Goal: Information Seeking & Learning: Check status

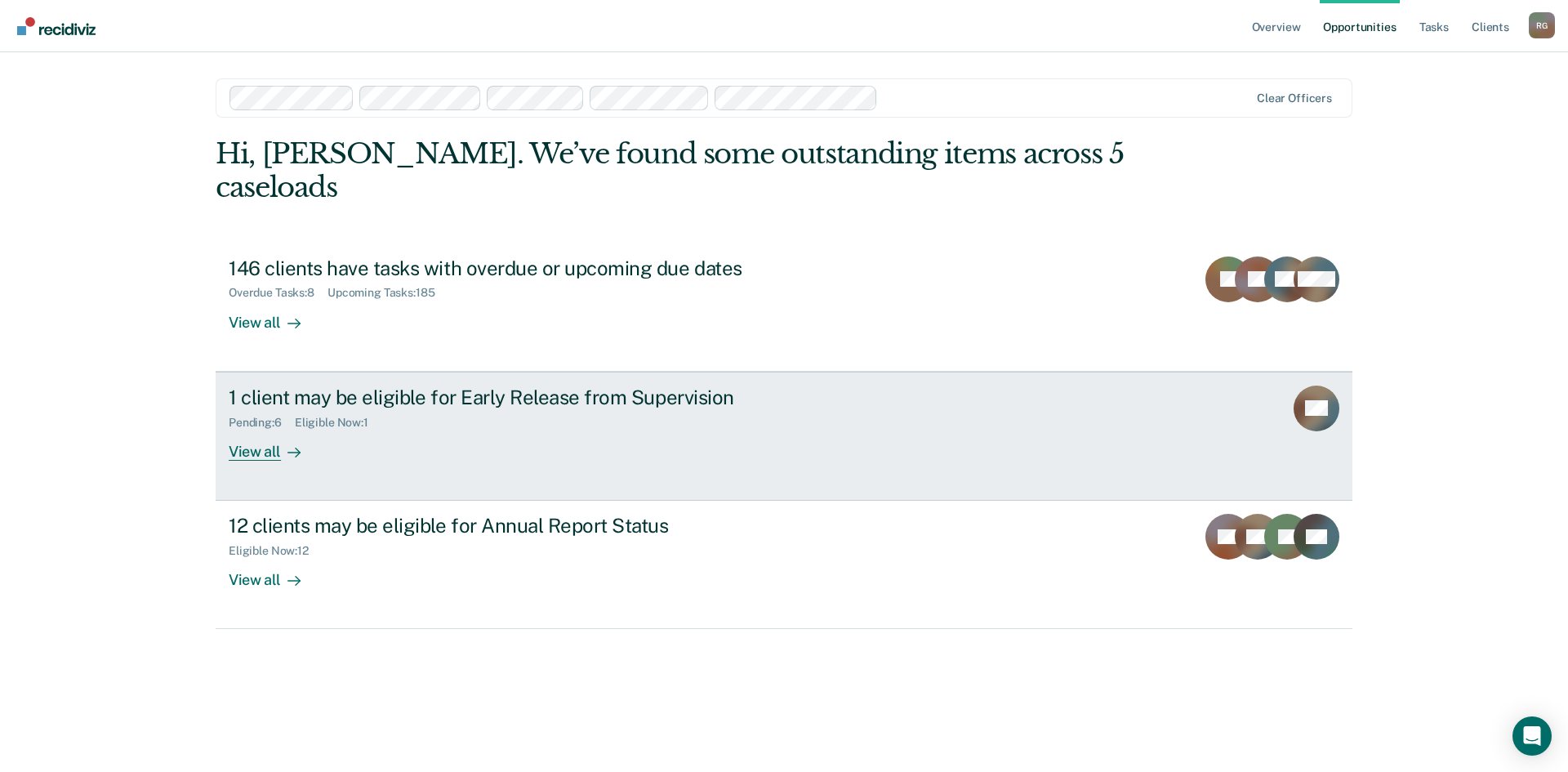
click at [622, 397] on div "1 client may be eligible for Early Release from Supervision Pending : 6 Eligibl…" at bounding box center [535, 423] width 613 height 75
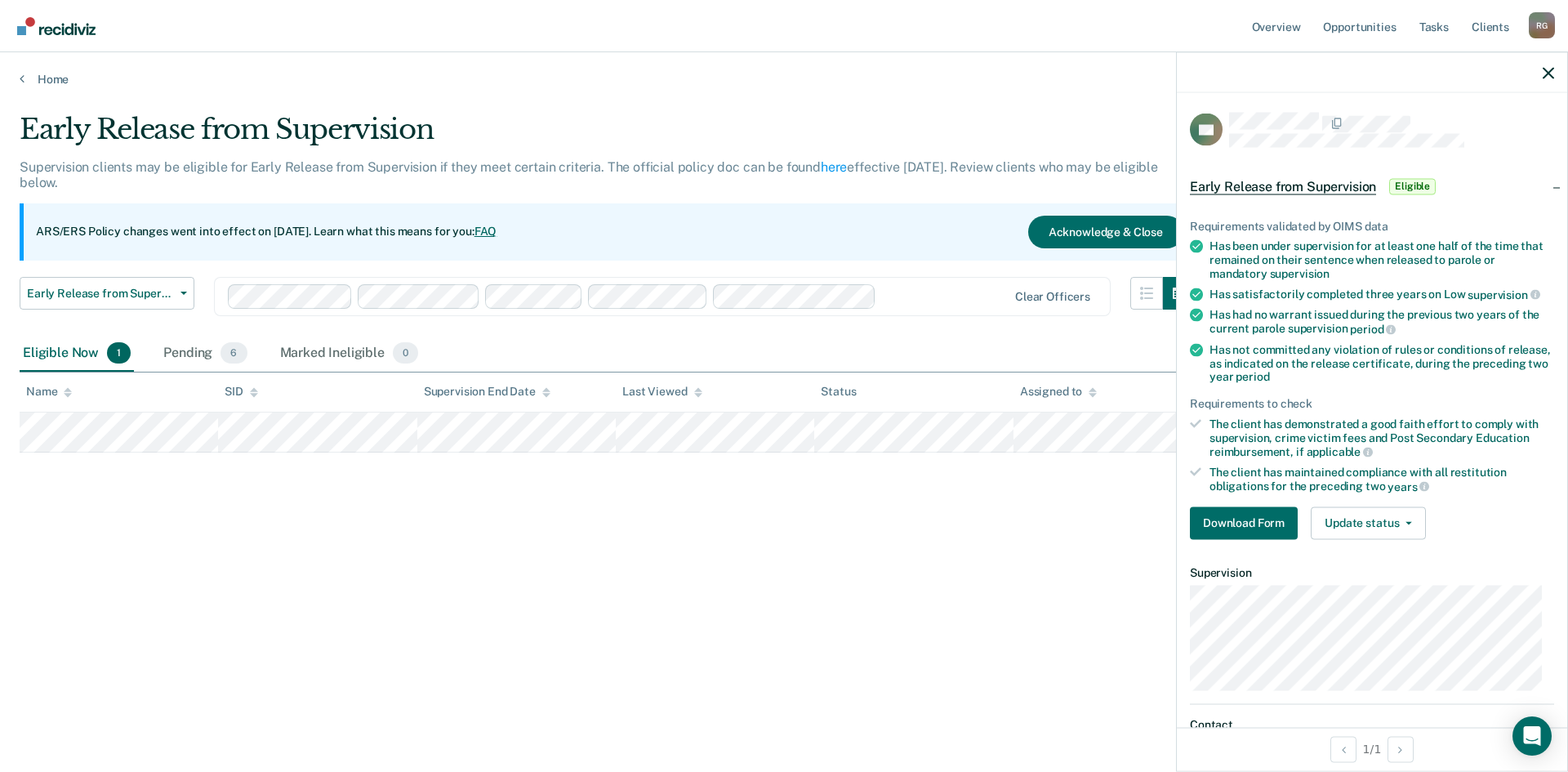
drag, startPoint x: 999, startPoint y: 481, endPoint x: 1030, endPoint y: 478, distance: 31.1
click at [1000, 481] on div "Early Release from Supervision Supervision clients may be eligible for Early Re…" at bounding box center [784, 381] width 1529 height 537
click at [1154, 503] on div "Early Release from Supervision Supervision clients may be eligible for Early Re…" at bounding box center [784, 381] width 1529 height 537
click at [899, 513] on div "Early Release from Supervision Supervision clients may be eligible for Early Re…" at bounding box center [784, 381] width 1529 height 537
click at [339, 508] on div "Early Release from Supervision Supervision clients may be eligible for Early Re…" at bounding box center [784, 381] width 1529 height 537
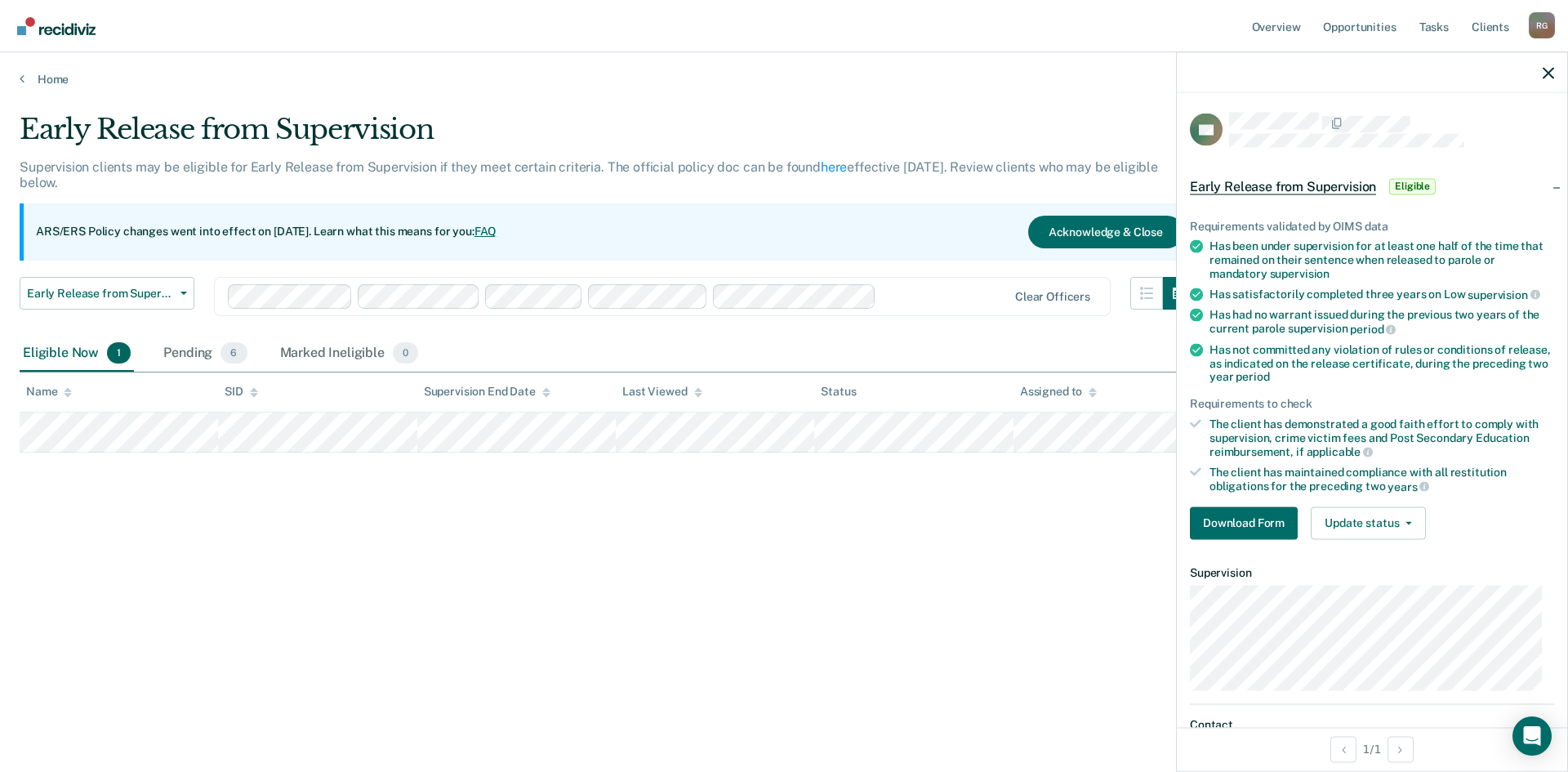
click at [177, 570] on div "Early Release from Supervision Supervision clients may be eligible for Early Re…" at bounding box center [784, 381] width 1529 height 537
click at [787, 117] on div "Early Release from Supervision" at bounding box center [607, 136] width 1176 height 46
click at [1547, 79] on icon "button" at bounding box center [1548, 73] width 11 height 11
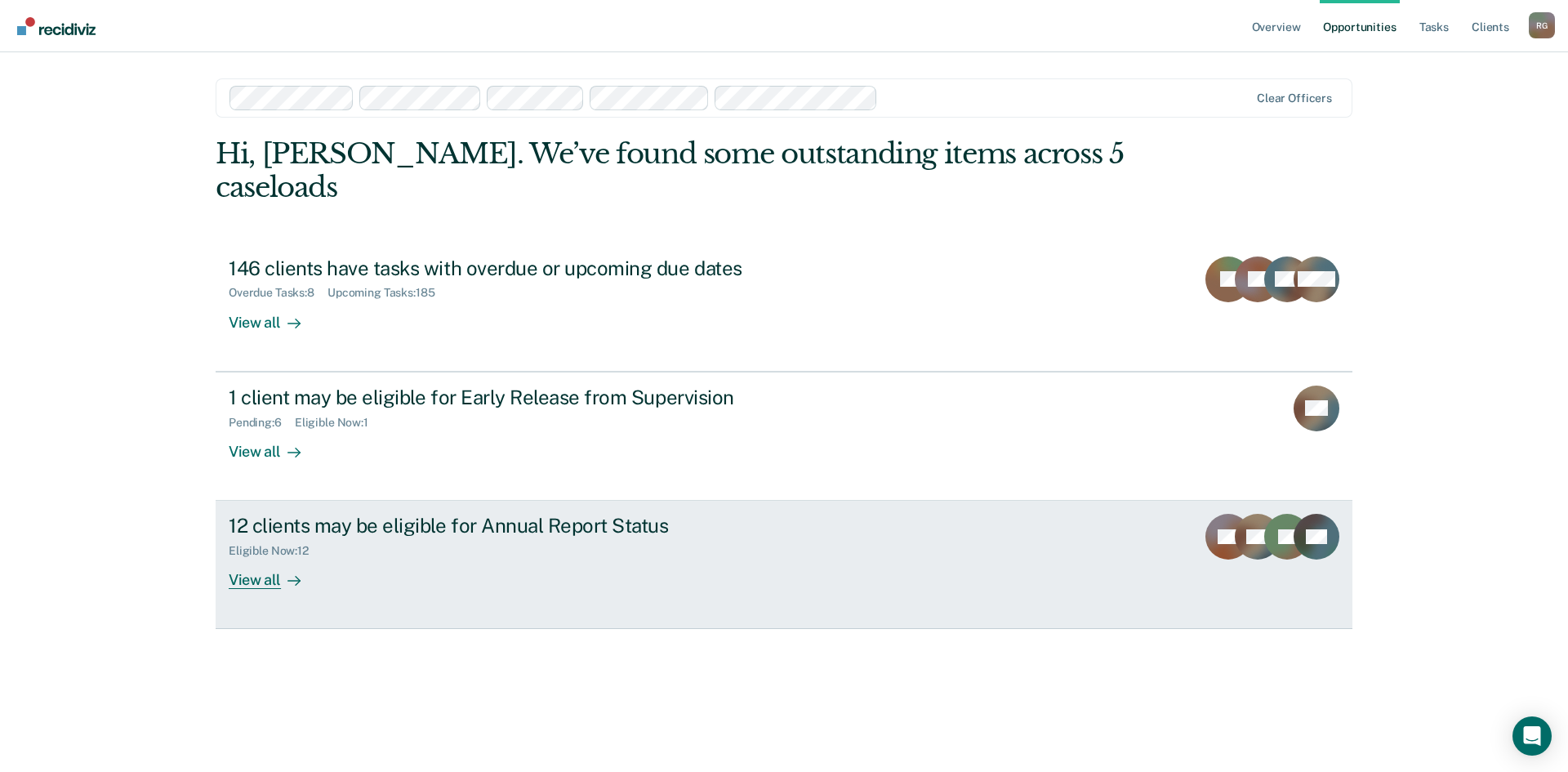
click at [415, 537] on div "Eligible Now : 12" at bounding box center [515, 547] width 573 height 20
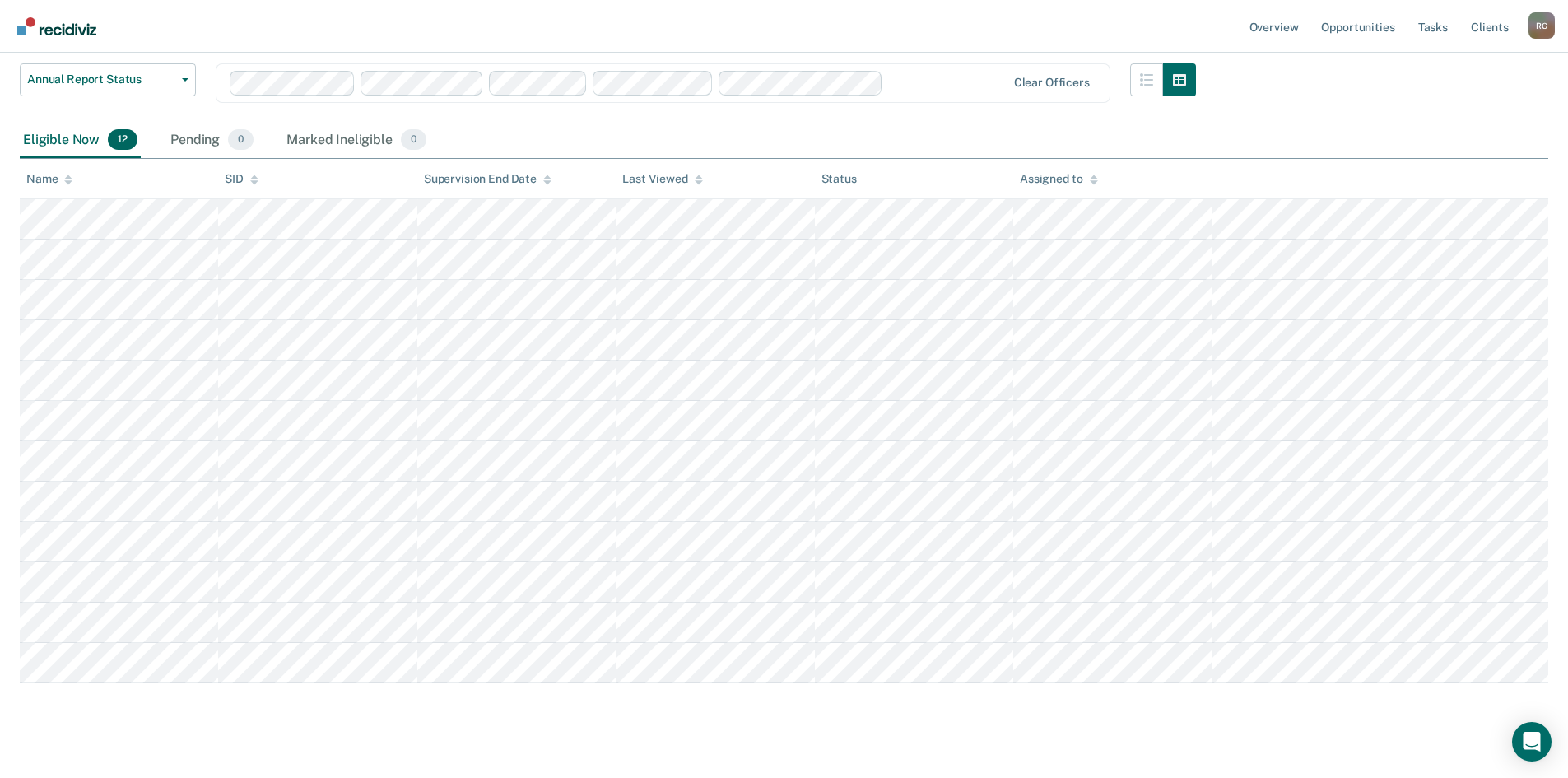
scroll to position [224, 0]
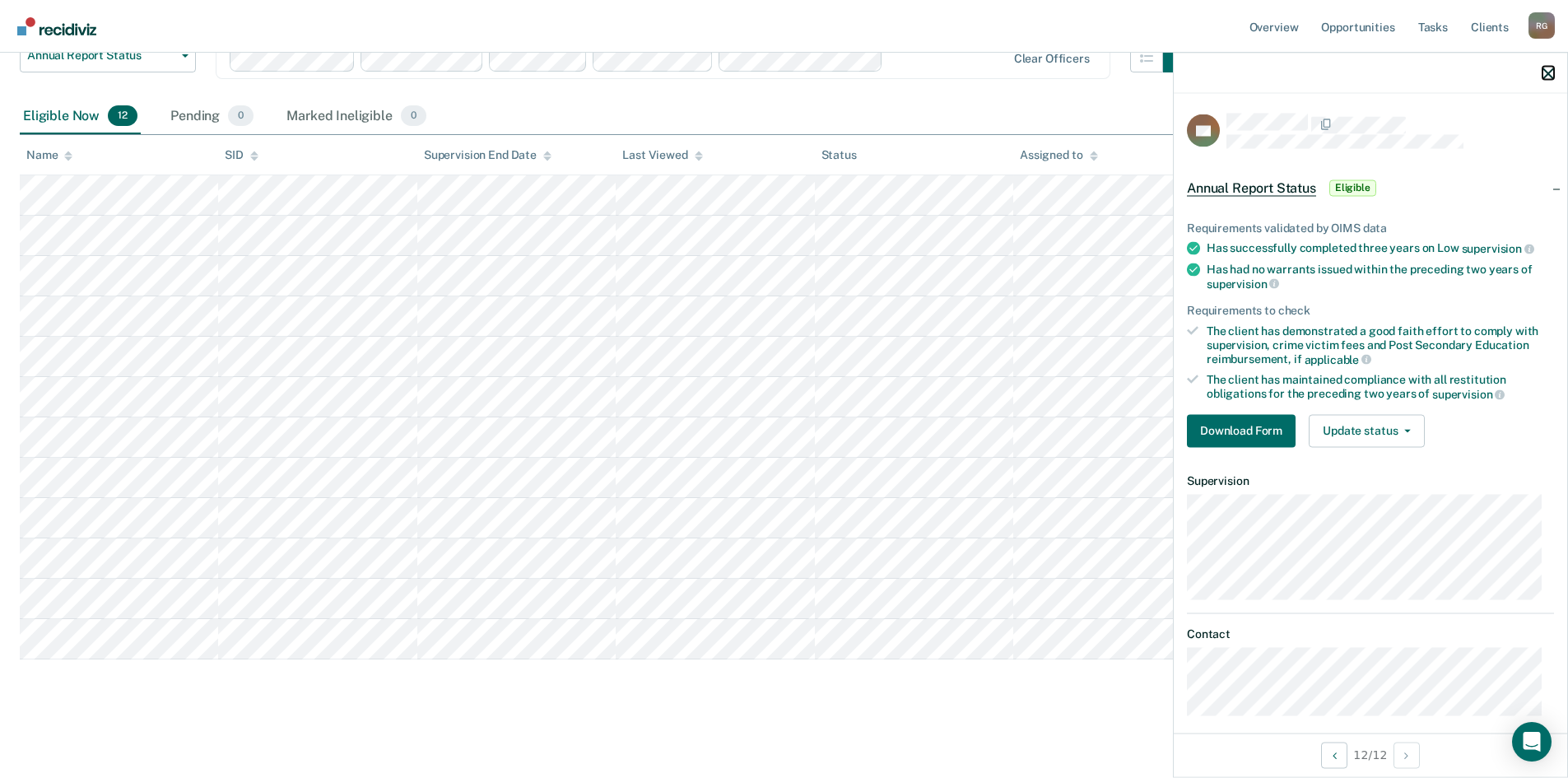
click at [1548, 75] on icon "button" at bounding box center [1548, 73] width 11 height 11
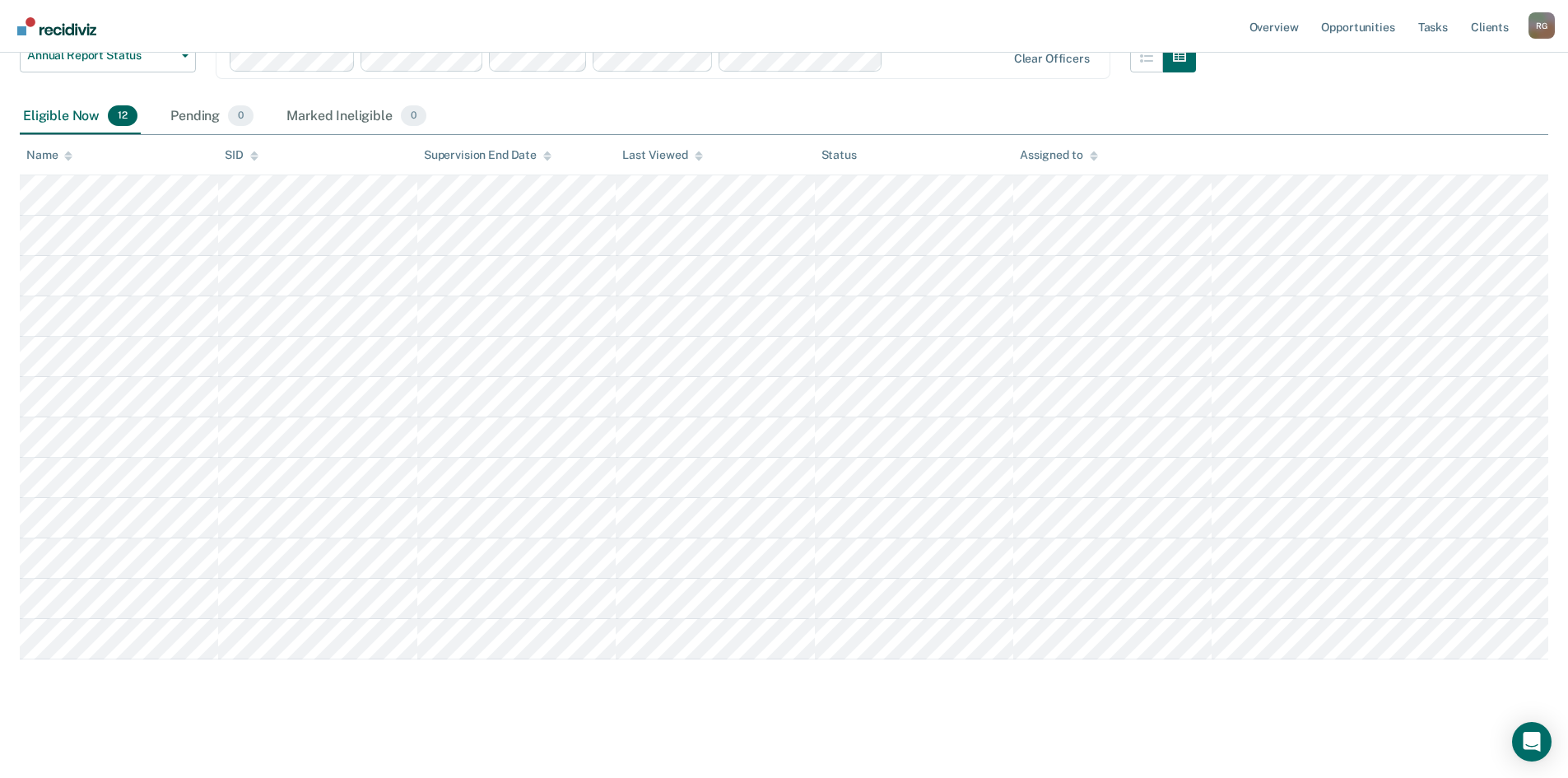
click at [1064, 153] on div "Assigned to" at bounding box center [1059, 155] width 78 height 14
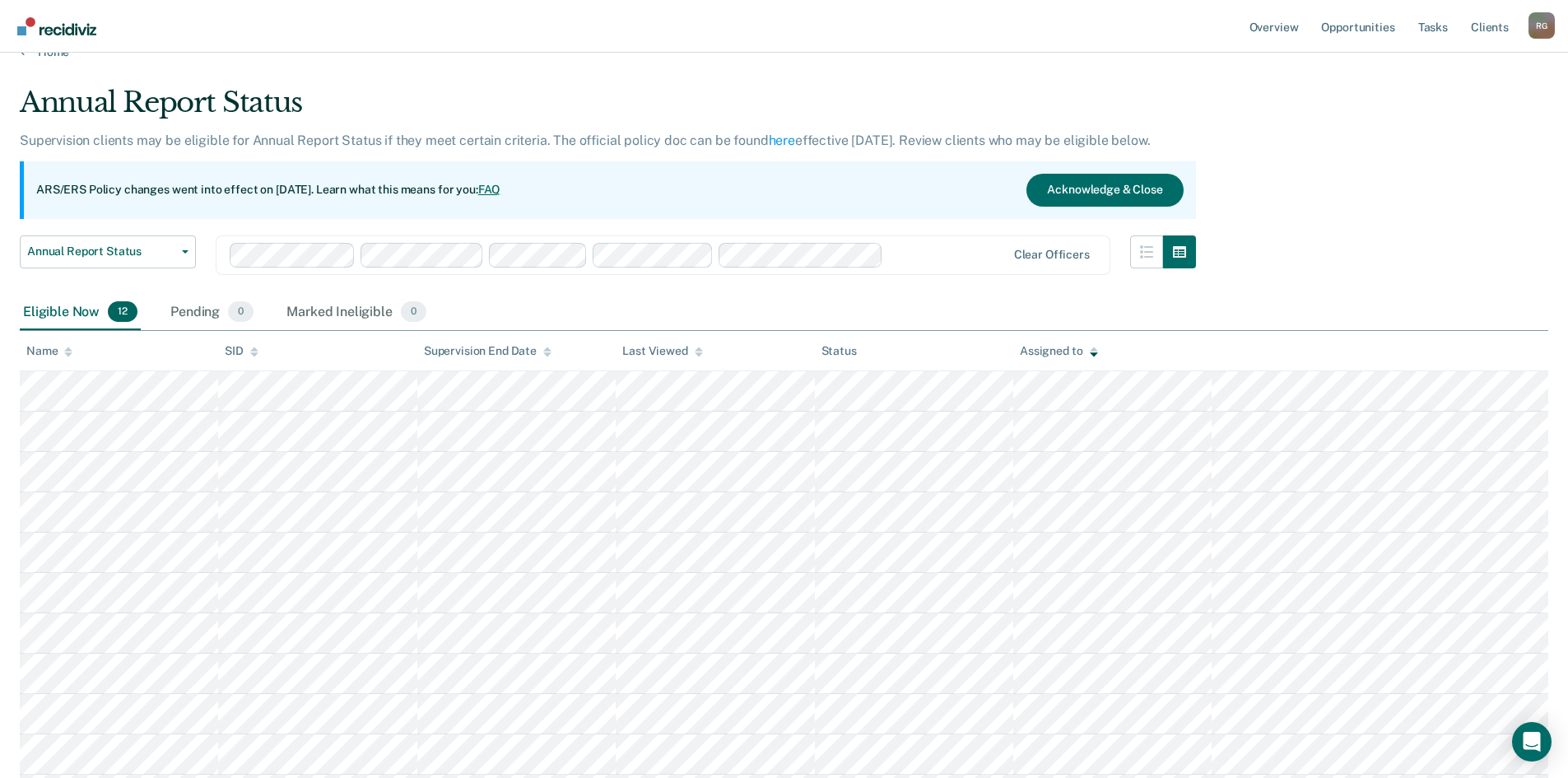
scroll to position [0, 0]
